Goal: Information Seeking & Learning: Learn about a topic

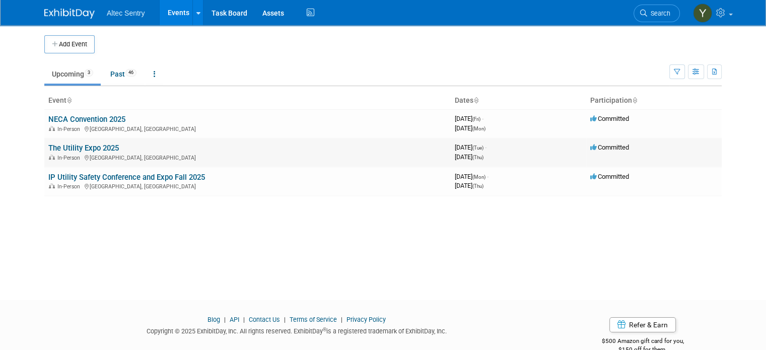
click at [80, 145] on link "The Utility Expo 2025" at bounding box center [83, 148] width 71 height 9
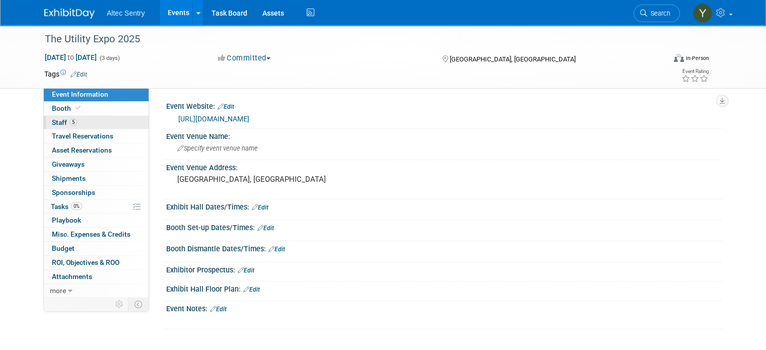
click at [70, 121] on span "5" at bounding box center [74, 122] width 8 height 8
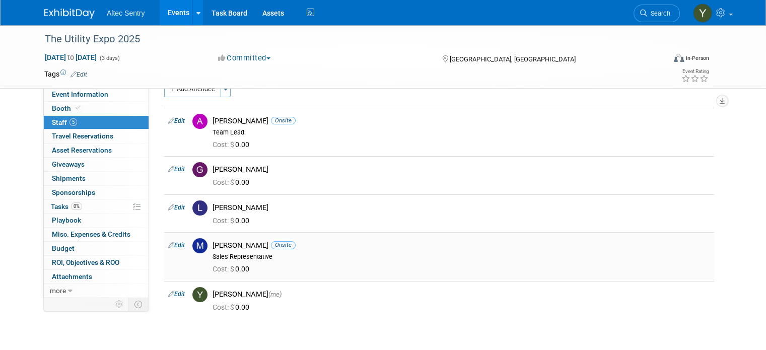
scroll to position [50, 0]
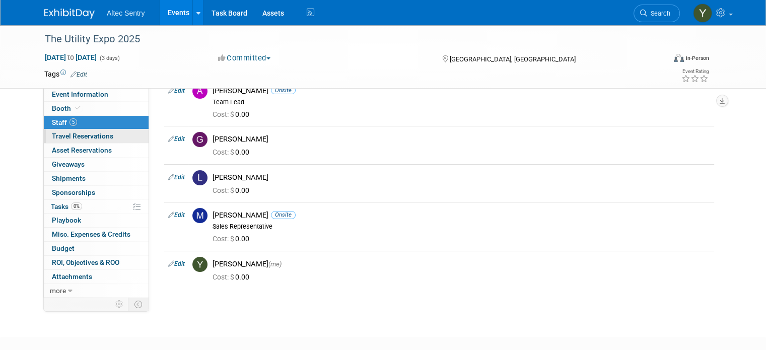
click at [94, 137] on span "Travel Reservations 0" at bounding box center [82, 136] width 61 height 8
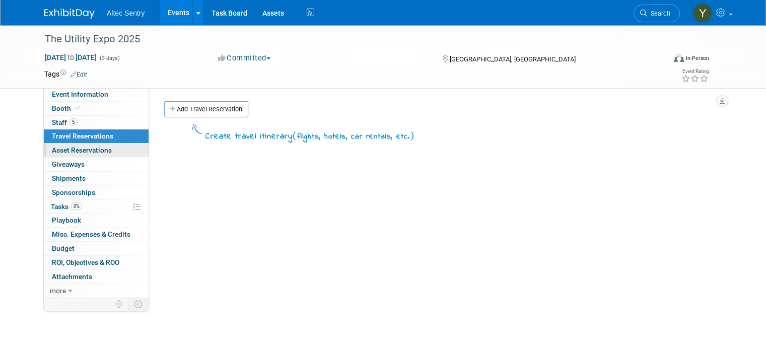
click at [97, 154] on span "Asset Reservations 0" at bounding box center [82, 150] width 60 height 8
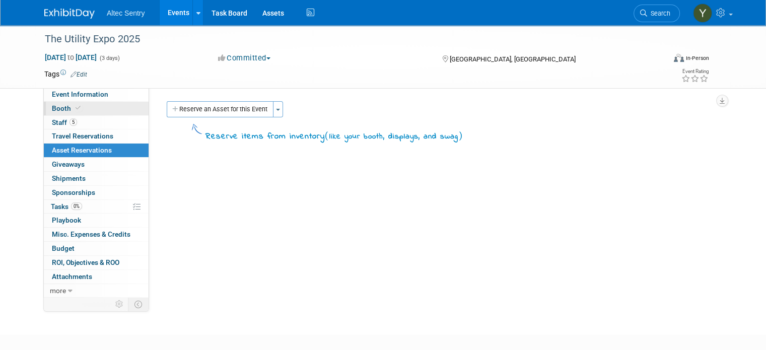
click at [58, 112] on link "Booth" at bounding box center [96, 109] width 105 height 14
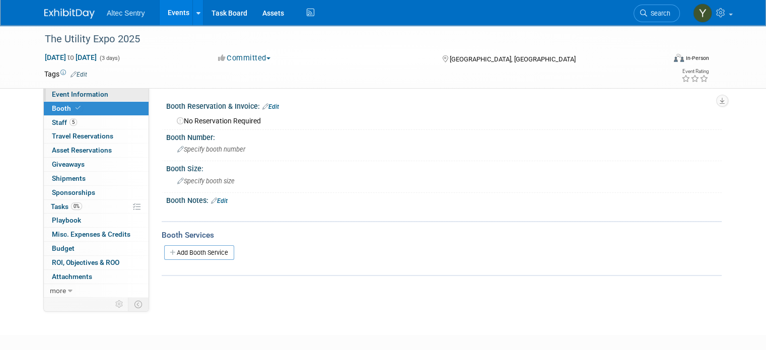
click at [77, 96] on span "Event Information" at bounding box center [80, 94] width 56 height 8
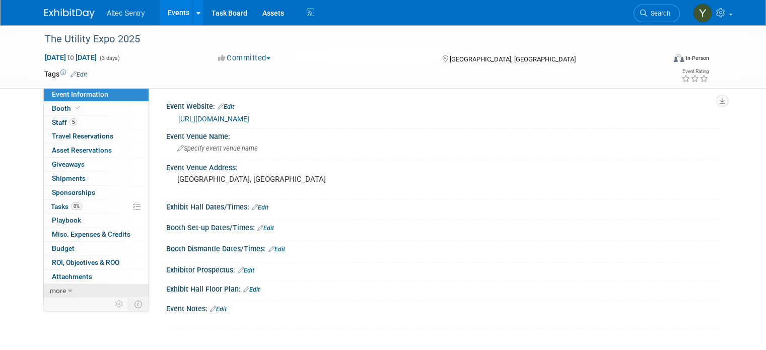
click at [68, 288] on icon at bounding box center [70, 291] width 5 height 7
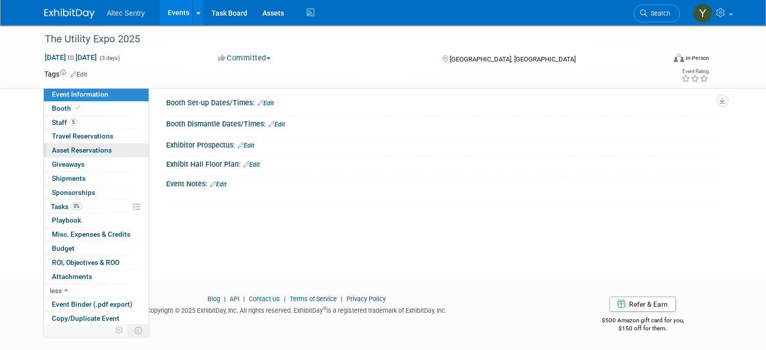
click at [93, 154] on span "Asset Reservations 0" at bounding box center [82, 150] width 60 height 8
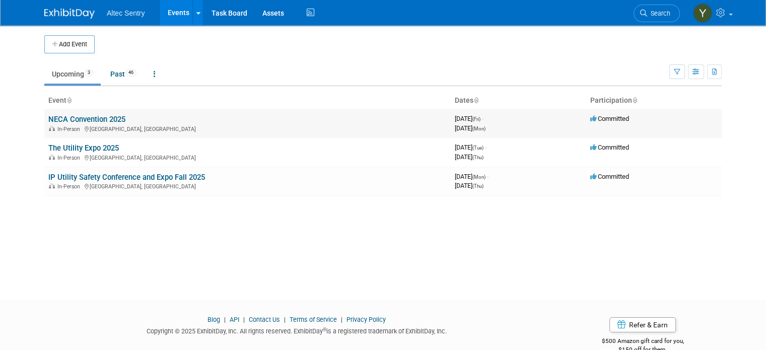
click at [99, 122] on link "NECA Convention 2025" at bounding box center [86, 119] width 77 height 9
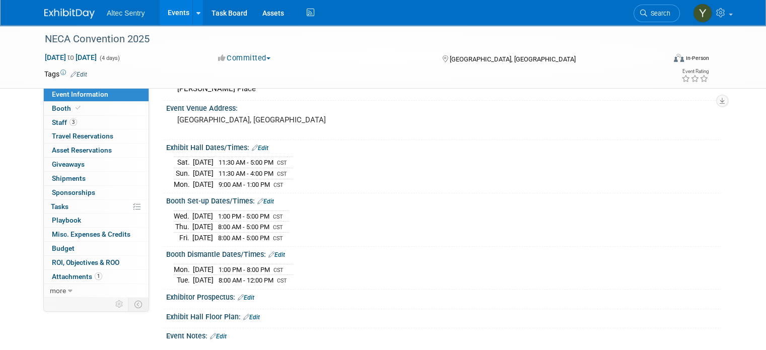
scroll to position [50, 0]
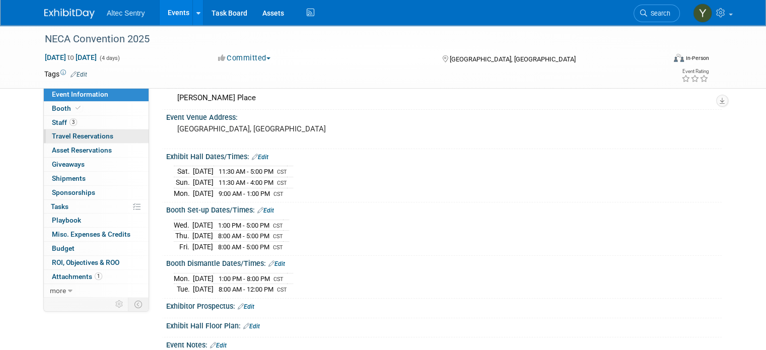
click at [90, 138] on span "Travel Reservations 0" at bounding box center [82, 136] width 61 height 8
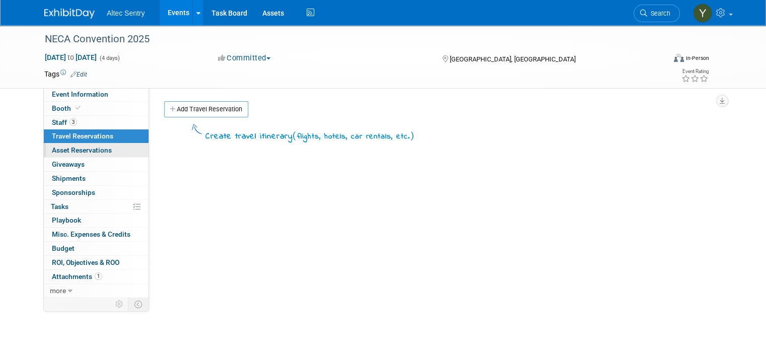
click at [91, 150] on span "Asset Reservations 0" at bounding box center [82, 150] width 60 height 8
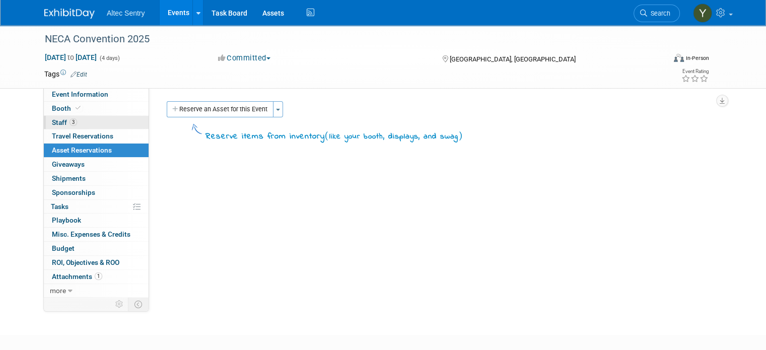
click at [52, 123] on span "Staff 3" at bounding box center [64, 122] width 25 height 8
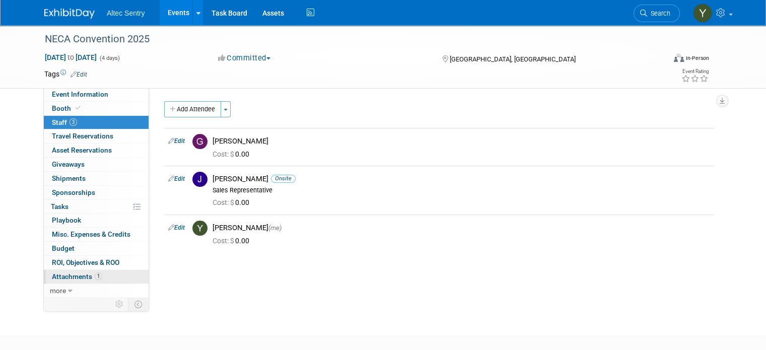
click at [68, 271] on link "1 Attachments 1" at bounding box center [96, 277] width 105 height 14
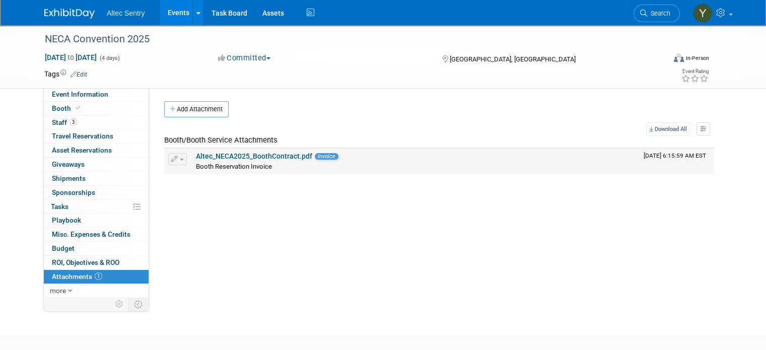
click at [224, 157] on link "Altec_NECA2025_BoothContract.pdf" at bounding box center [254, 156] width 116 height 8
